Goal: Transaction & Acquisition: Purchase product/service

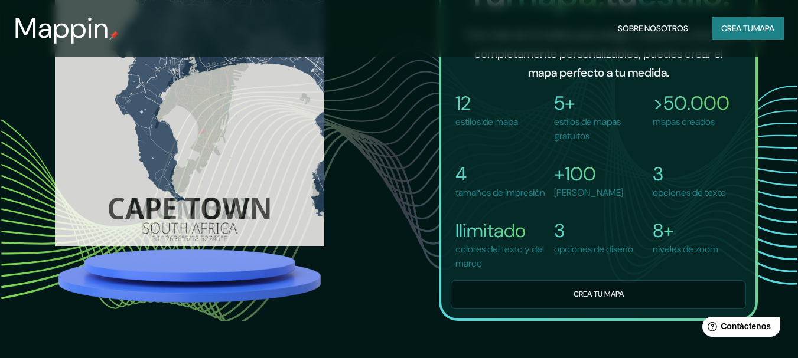
scroll to position [768, 0]
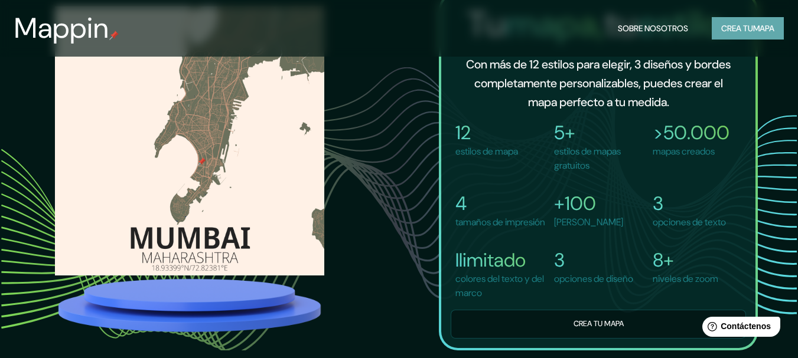
click at [750, 30] on font "Crea tu" at bounding box center [737, 28] width 32 height 11
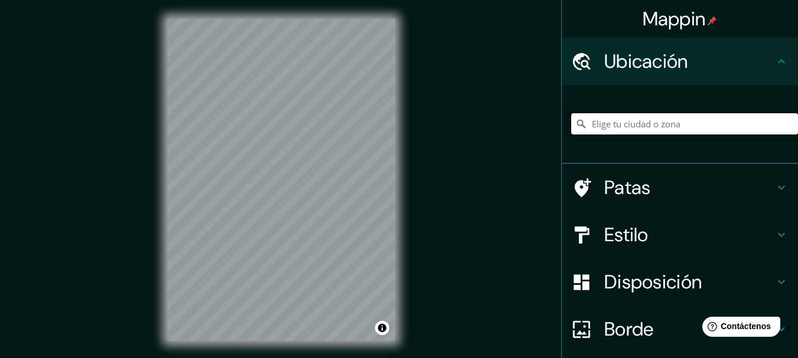
click at [673, 120] on input "Elige tu ciudad o zona" at bounding box center [684, 123] width 227 height 21
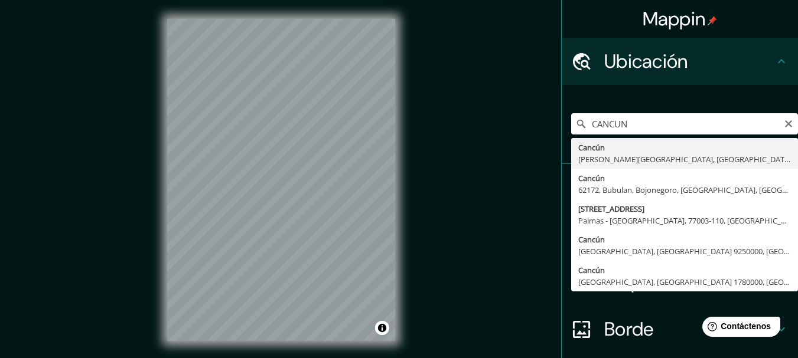
type input "Cancún, Quintana Roo, México"
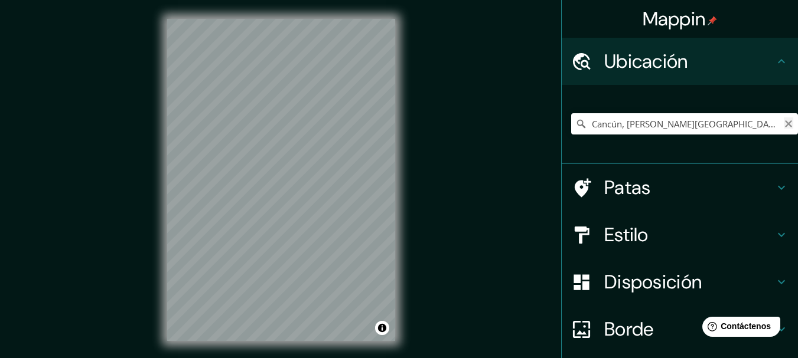
click at [785, 126] on icon "Claro" at bounding box center [788, 123] width 7 height 7
click at [693, 126] on input "Elige tu ciudad o zona" at bounding box center [684, 123] width 227 height 21
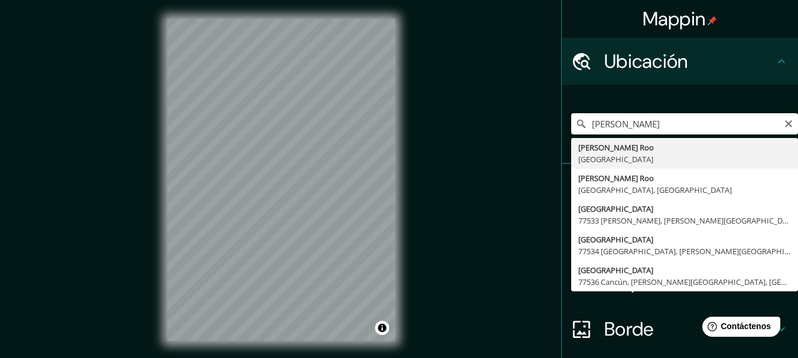
type input "Quintana Roo, México"
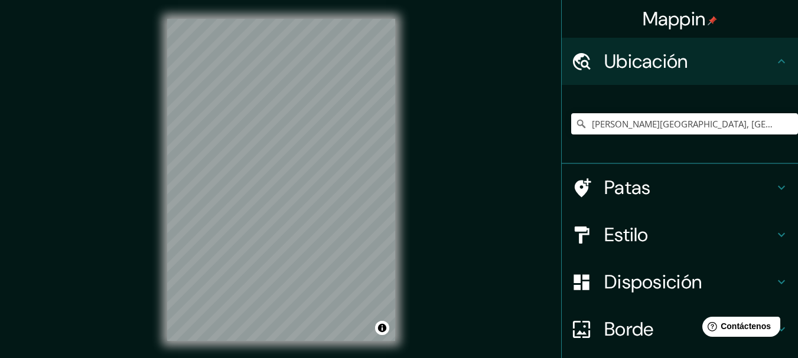
click at [696, 188] on h4 "Patas" at bounding box center [689, 188] width 170 height 24
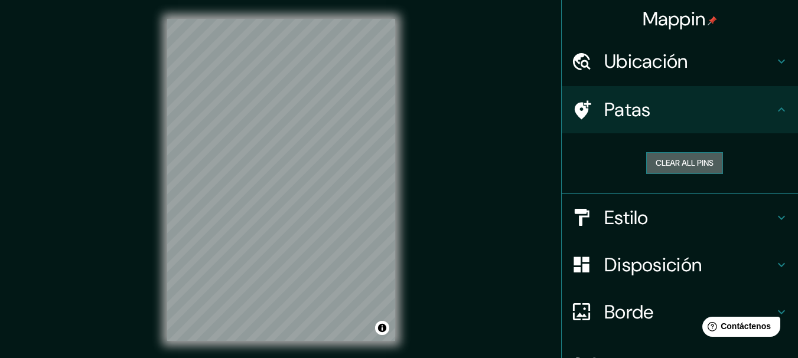
click at [687, 156] on button "Clear all pins" at bounding box center [684, 163] width 77 height 22
click at [699, 169] on button "Clear all pins" at bounding box center [684, 163] width 77 height 22
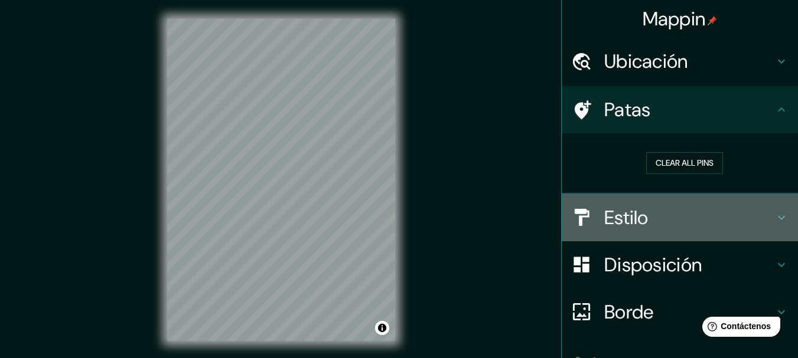
click at [699, 203] on div "Estilo" at bounding box center [680, 217] width 236 height 47
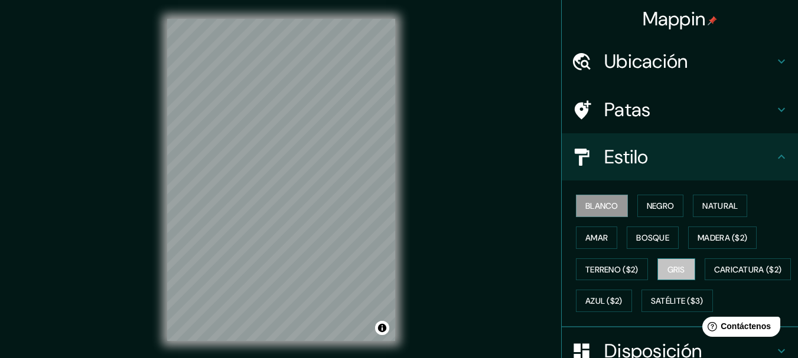
click at [672, 263] on font "Gris" at bounding box center [676, 269] width 18 height 15
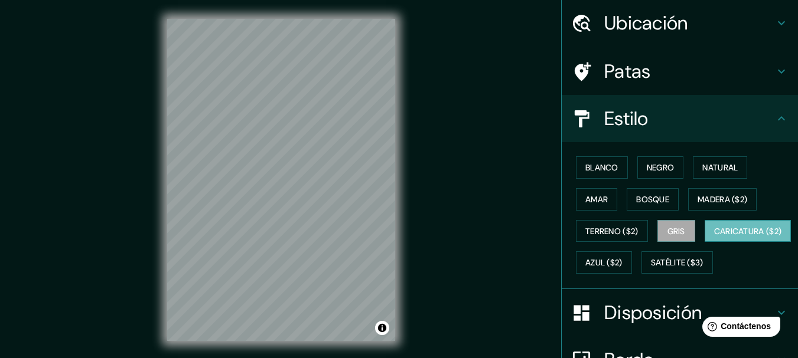
scroll to position [59, 0]
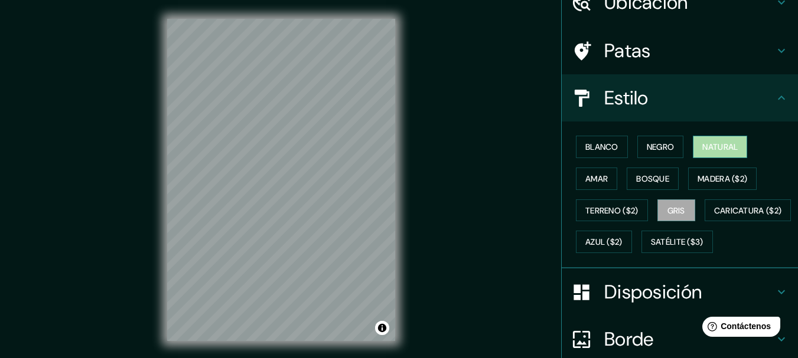
click at [723, 142] on font "Natural" at bounding box center [719, 147] width 35 height 11
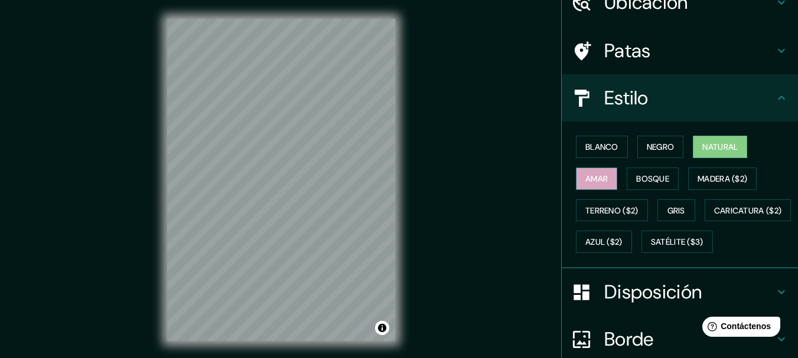
click at [601, 175] on button "Amar" at bounding box center [596, 179] width 41 height 22
click at [662, 180] on font "Bosque" at bounding box center [652, 179] width 33 height 11
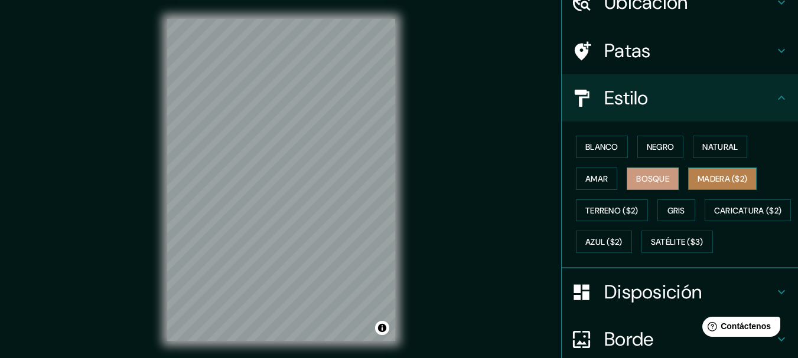
click at [703, 178] on font "Madera ($2)" at bounding box center [722, 179] width 50 height 11
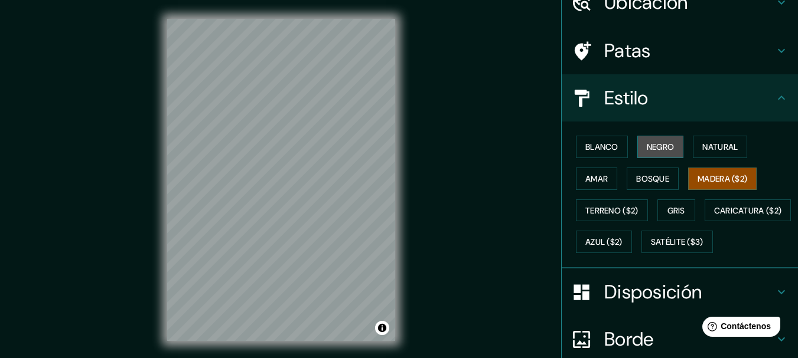
click at [653, 139] on font "Negro" at bounding box center [661, 146] width 28 height 15
click at [716, 175] on font "Madera ($2)" at bounding box center [722, 179] width 50 height 11
click at [668, 207] on font "Gris" at bounding box center [676, 210] width 18 height 11
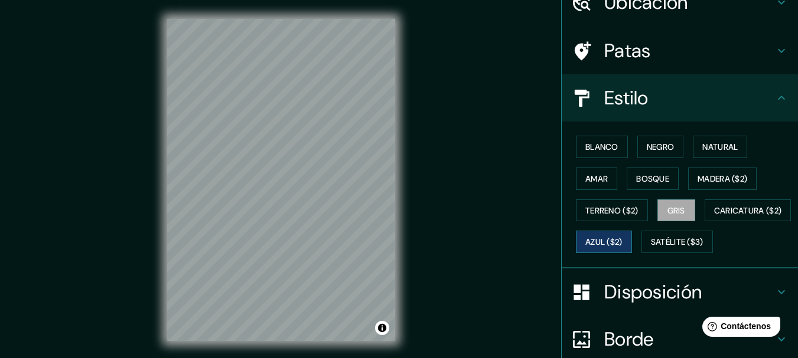
click at [622, 242] on font "Azul ($2)" at bounding box center [603, 242] width 37 height 11
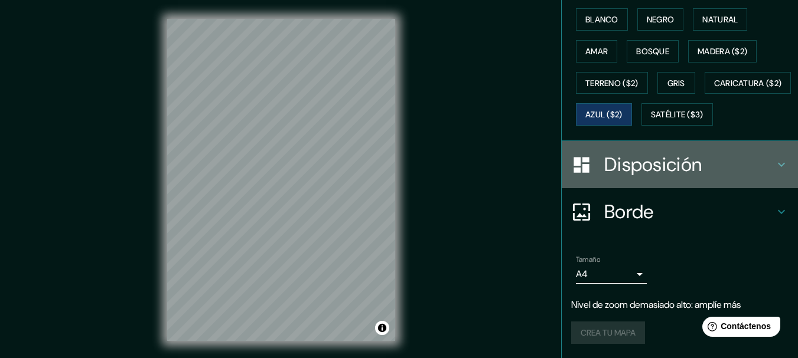
click at [693, 142] on div "Disposición" at bounding box center [680, 164] width 236 height 47
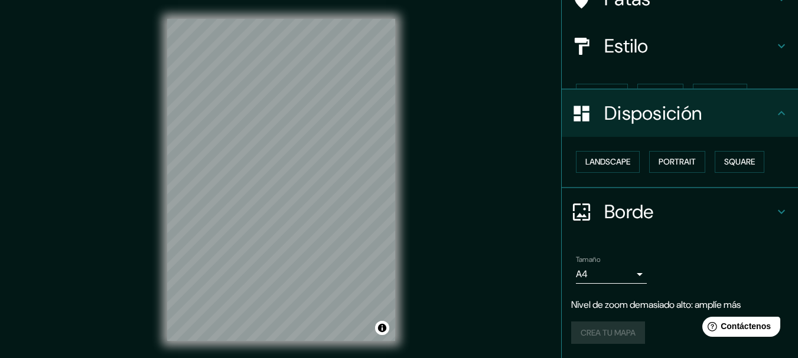
scroll to position [91, 0]
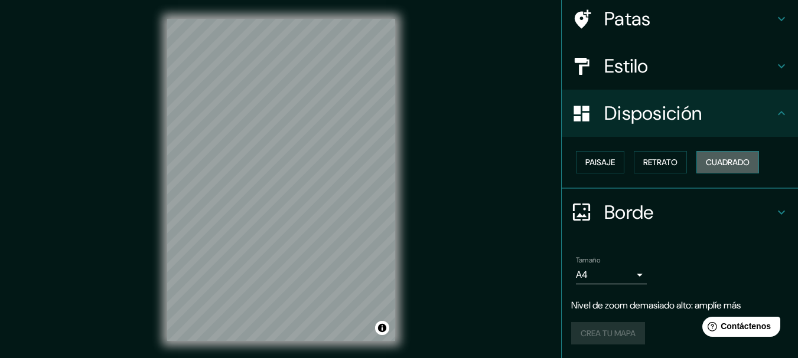
click at [709, 166] on font "Cuadrado" at bounding box center [728, 162] width 44 height 11
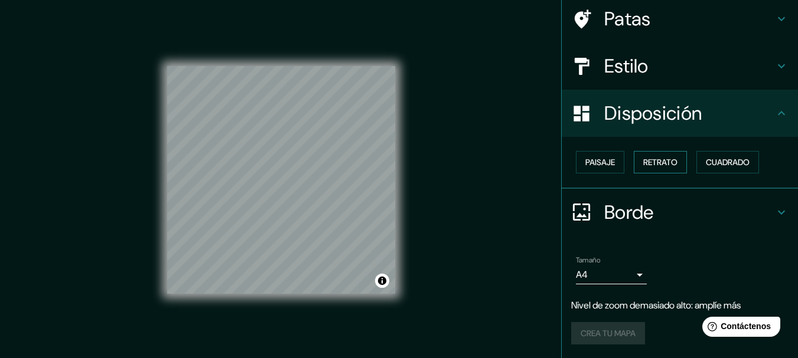
click at [658, 163] on font "Retrato" at bounding box center [660, 162] width 34 height 11
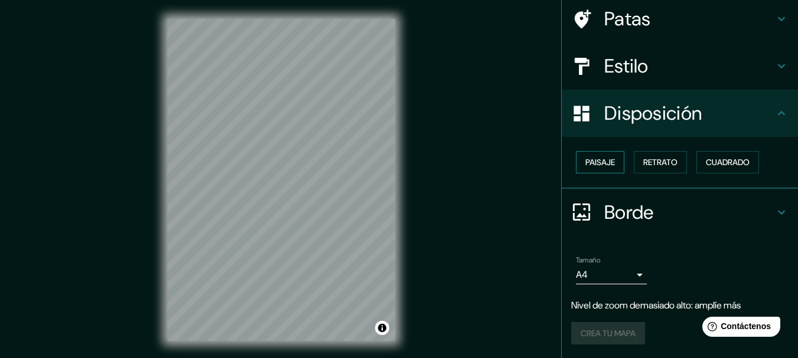
click at [588, 163] on font "Paisaje" at bounding box center [600, 162] width 30 height 11
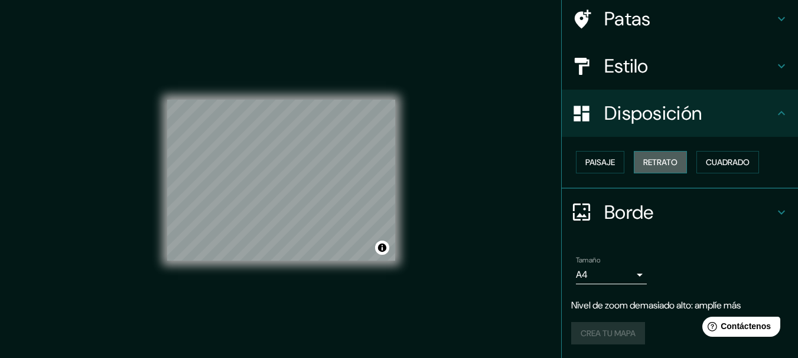
click at [649, 163] on font "Retrato" at bounding box center [660, 162] width 34 height 11
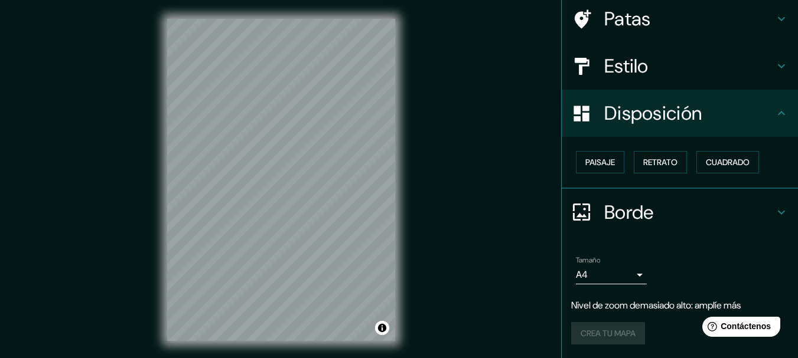
click at [686, 204] on h4 "Borde" at bounding box center [689, 213] width 170 height 24
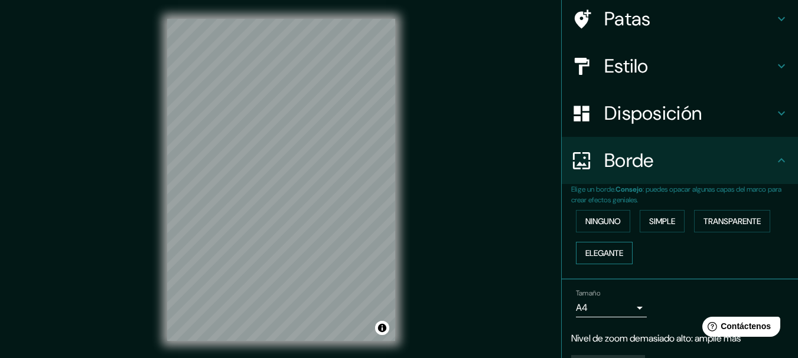
click at [601, 258] on font "Elegante" at bounding box center [604, 253] width 38 height 11
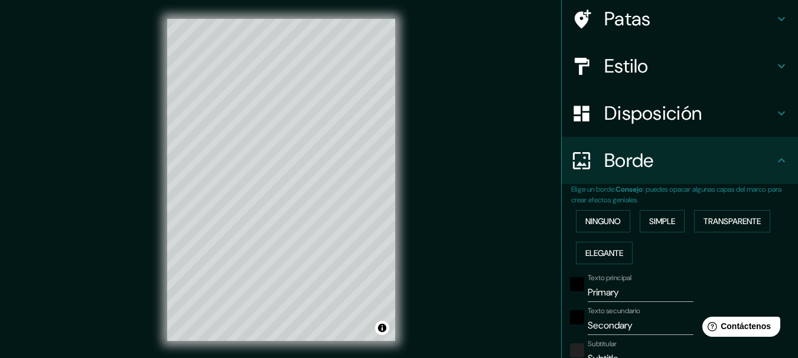
click at [653, 205] on div "Ninguno Simple Transparente Elegante" at bounding box center [684, 237] width 227 height 64
click at [658, 222] on font "Simple" at bounding box center [662, 221] width 26 height 11
click at [604, 221] on font "Ninguno" at bounding box center [602, 221] width 35 height 11
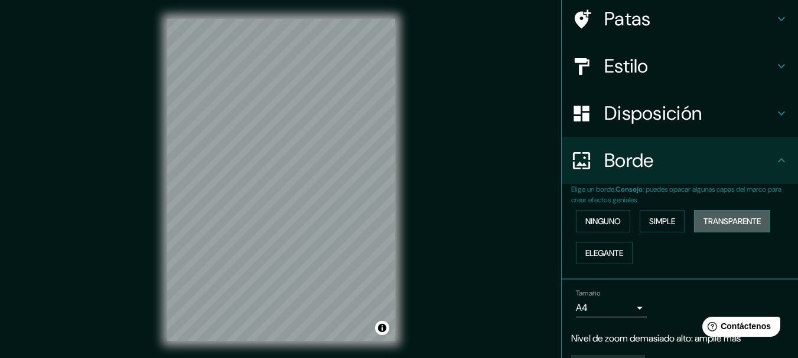
click at [694, 218] on button "Transparente" at bounding box center [732, 221] width 76 height 22
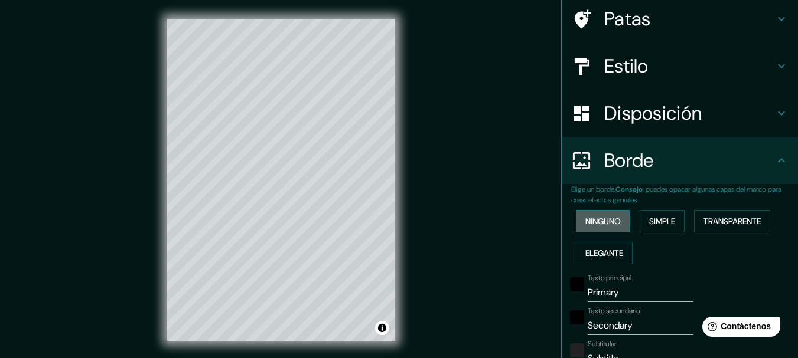
click at [601, 216] on font "Ninguno" at bounding box center [602, 221] width 35 height 15
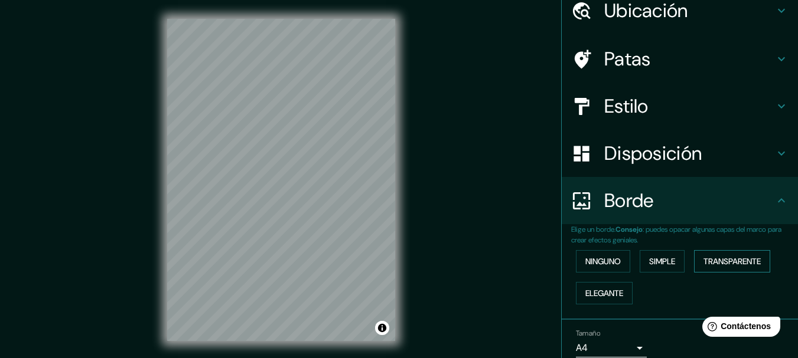
scroll to position [0, 0]
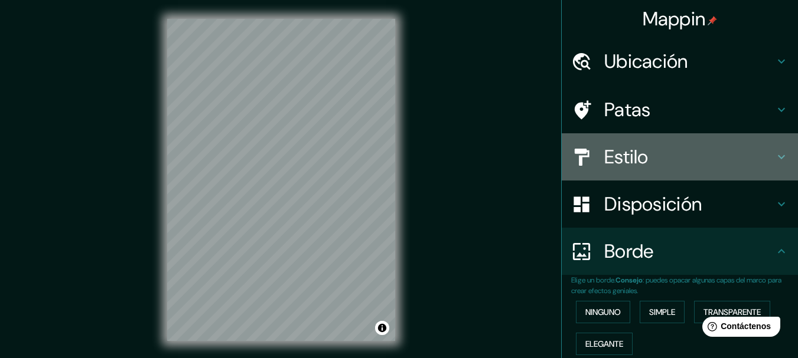
click at [681, 143] on div "Estilo" at bounding box center [680, 156] width 236 height 47
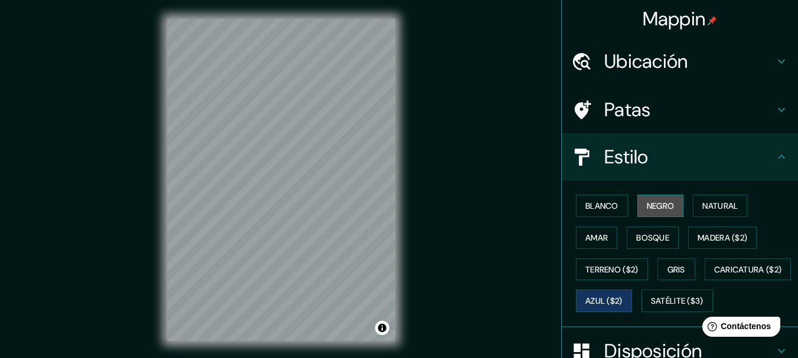
click at [661, 201] on font "Negro" at bounding box center [661, 206] width 28 height 11
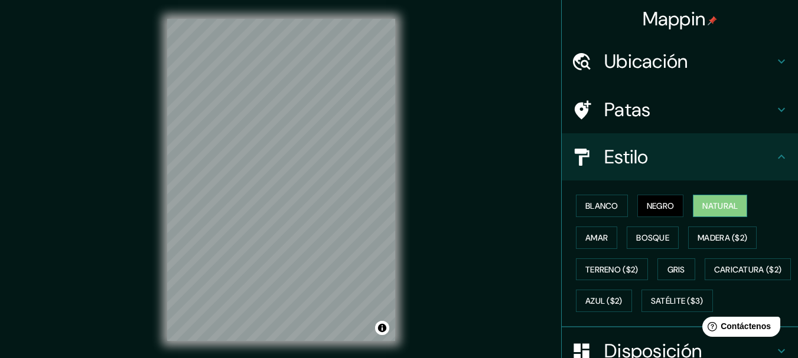
click at [732, 204] on font "Natural" at bounding box center [719, 206] width 35 height 11
click at [615, 194] on div "Blanco Negro Natural Amar Bosque Madera ($2) Terreno ($2) Gris Caricatura ($2) …" at bounding box center [684, 253] width 227 height 127
click at [612, 197] on button "Blanco" at bounding box center [602, 206] width 52 height 22
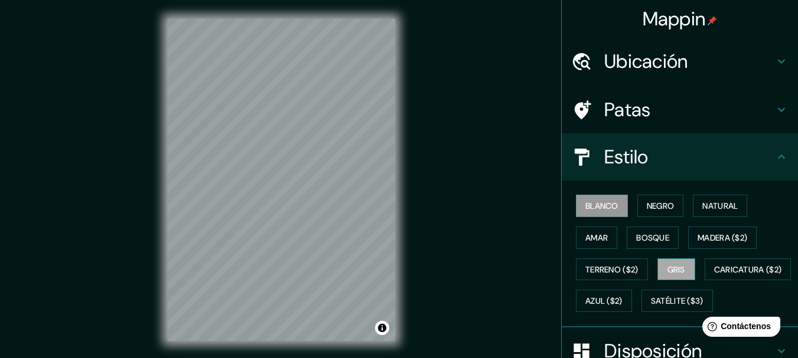
click at [681, 260] on button "Gris" at bounding box center [676, 270] width 38 height 22
click at [622, 302] on font "Azul ($2)" at bounding box center [603, 301] width 37 height 11
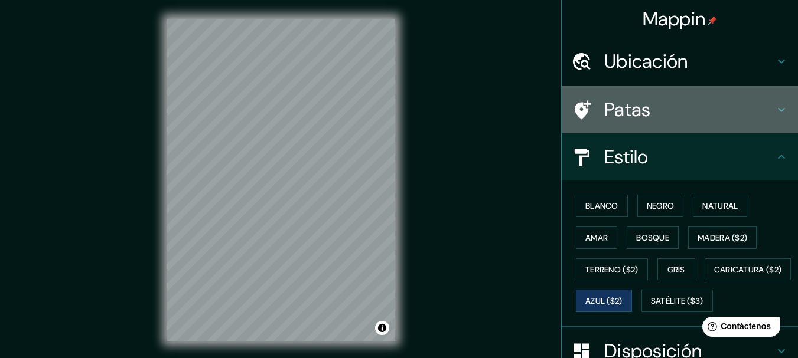
click at [674, 107] on h4 "Patas" at bounding box center [689, 110] width 170 height 24
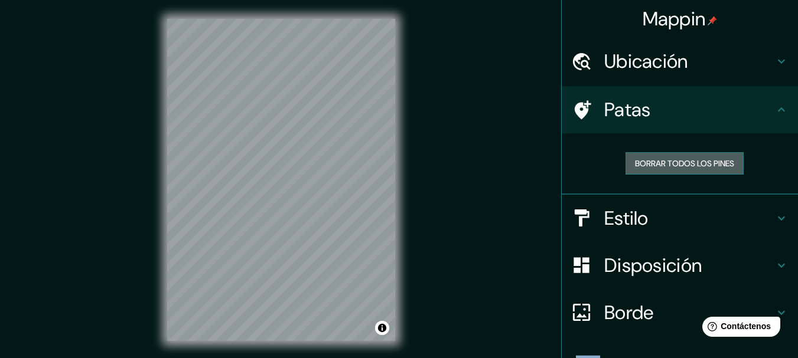
click at [675, 160] on font "Borrar todos los pines" at bounding box center [684, 163] width 99 height 11
click at [673, 159] on font "Borrar todos los pines" at bounding box center [684, 163] width 99 height 11
click at [595, 100] on div at bounding box center [587, 110] width 33 height 21
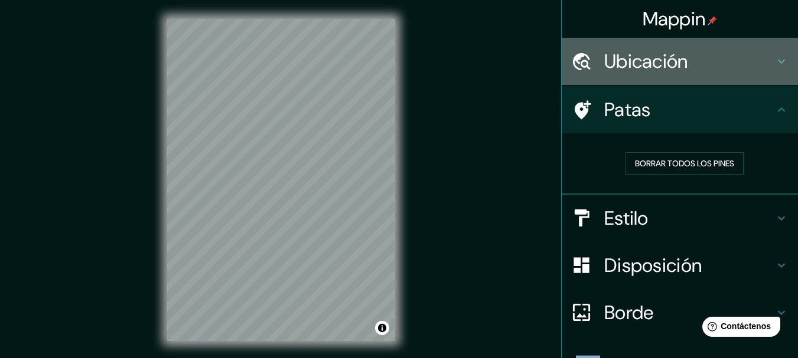
click at [658, 76] on div "Ubicación" at bounding box center [680, 61] width 236 height 47
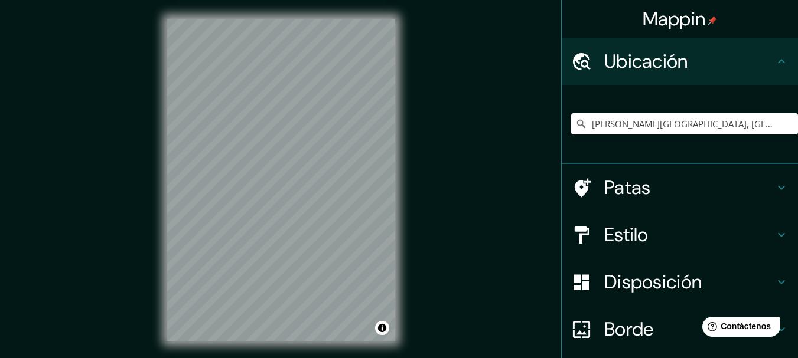
click at [677, 177] on h4 "Patas" at bounding box center [689, 188] width 170 height 24
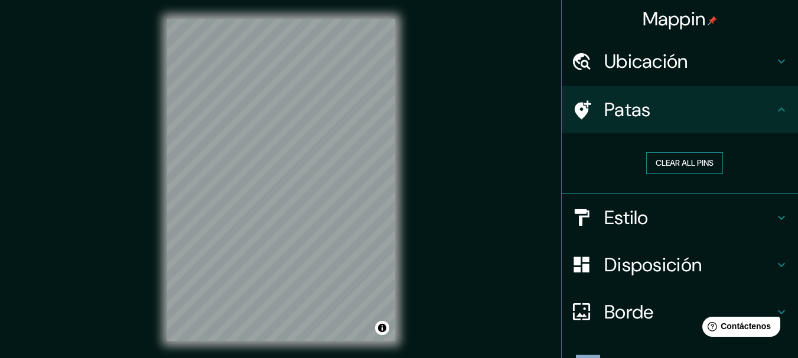
click at [663, 162] on button "Clear all pins" at bounding box center [684, 163] width 77 height 22
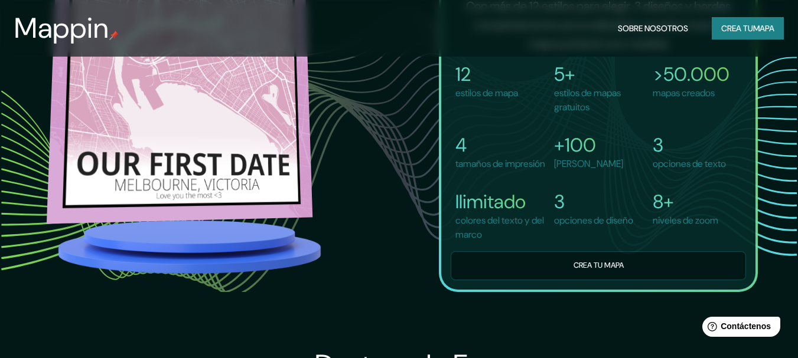
scroll to position [827, 0]
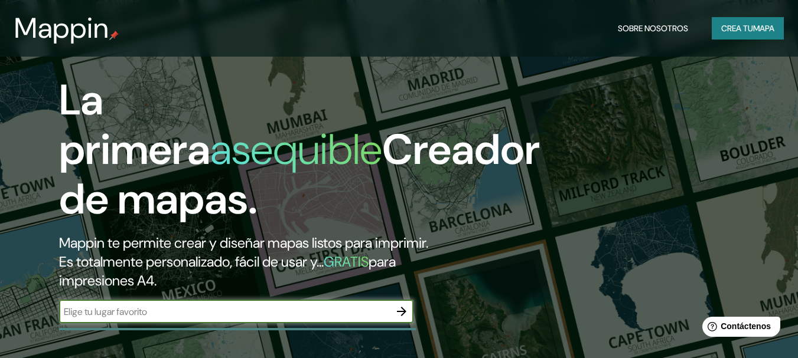
scroll to position [177, 0]
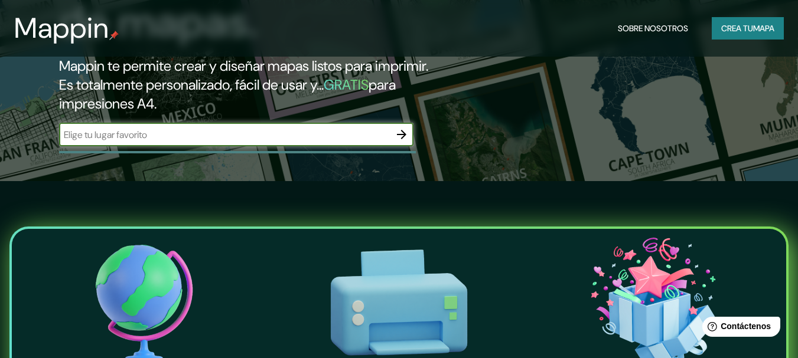
click at [197, 138] on input "text" at bounding box center [224, 135] width 331 height 14
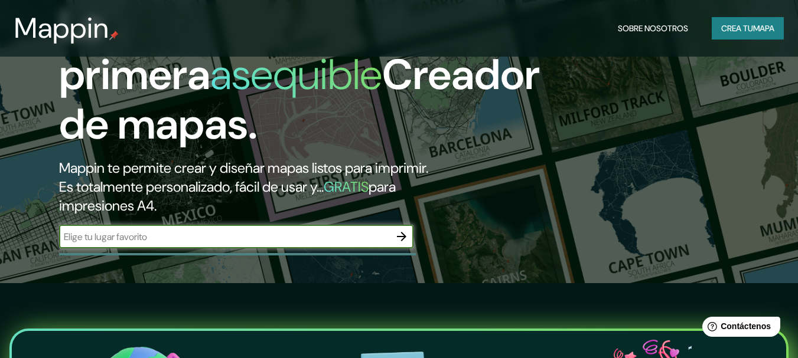
scroll to position [59, 0]
